Goal: Navigation & Orientation: Find specific page/section

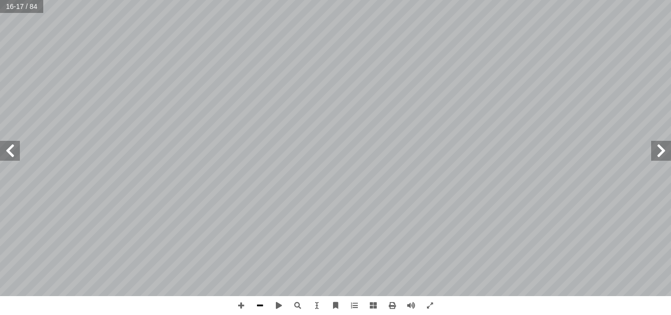
click at [261, 305] on span at bounding box center [260, 305] width 19 height 19
click at [15, 156] on span at bounding box center [10, 151] width 20 height 20
click at [660, 152] on span at bounding box center [661, 151] width 20 height 20
